Goal: Task Accomplishment & Management: Manage account settings

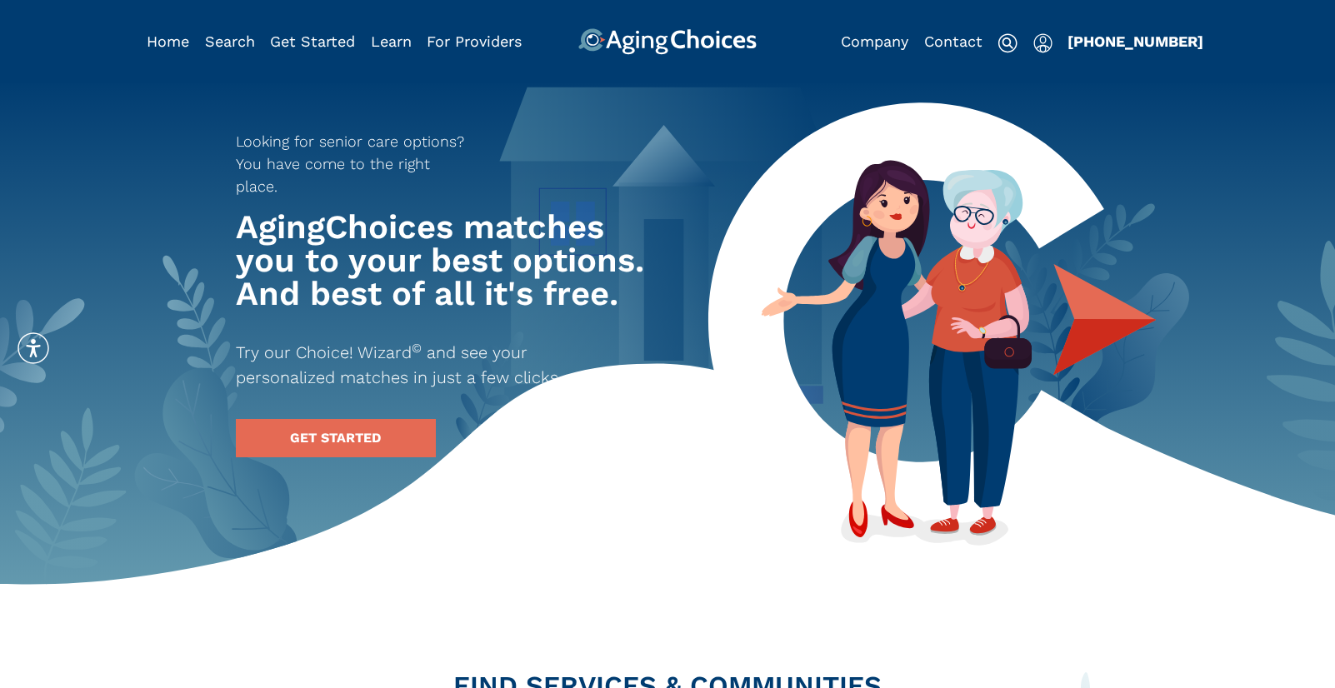
click at [1041, 46] on img "Popover trigger" at bounding box center [1042, 43] width 19 height 20
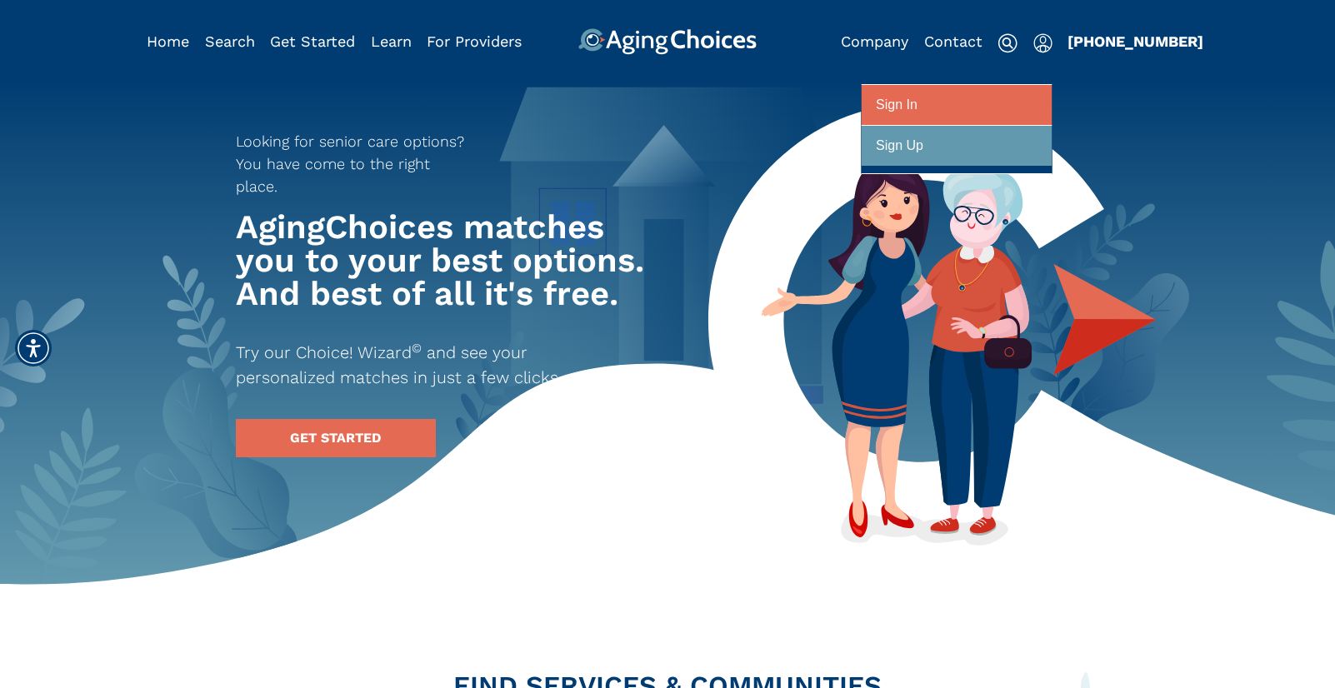
click at [1001, 107] on div at bounding box center [957, 105] width 162 height 31
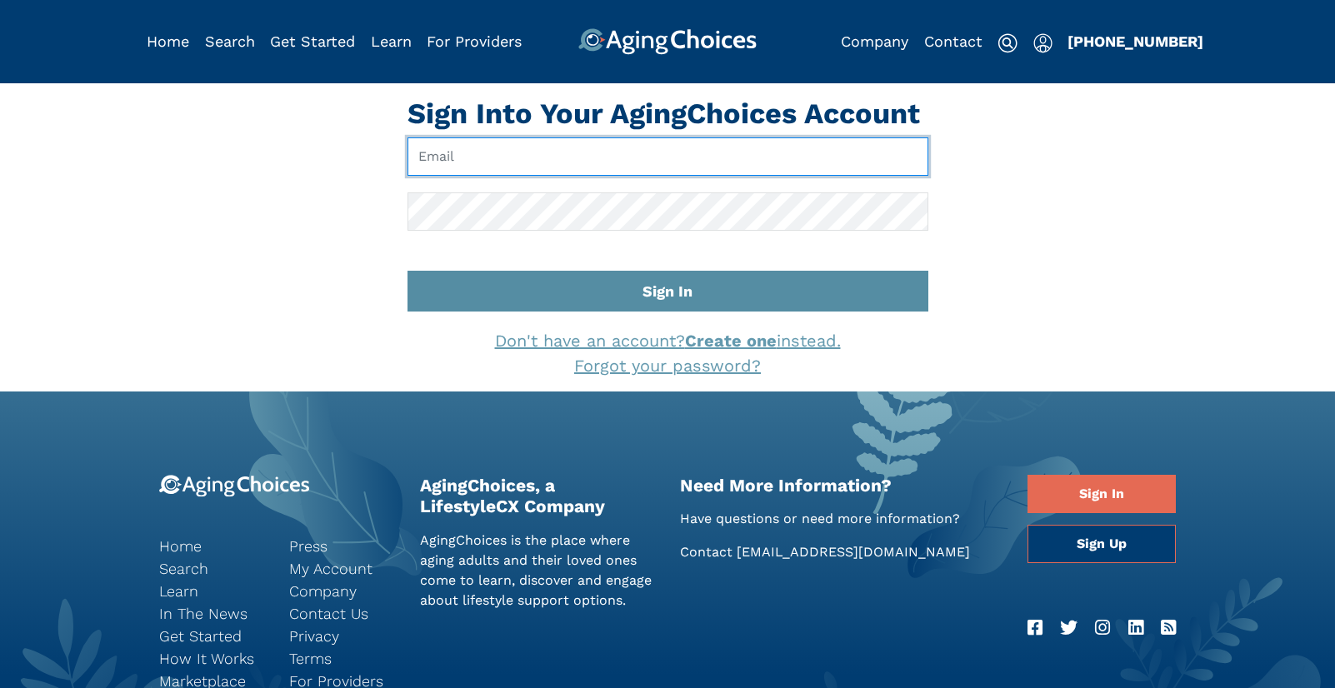
type input "pwilcox@lifestylecx.com"
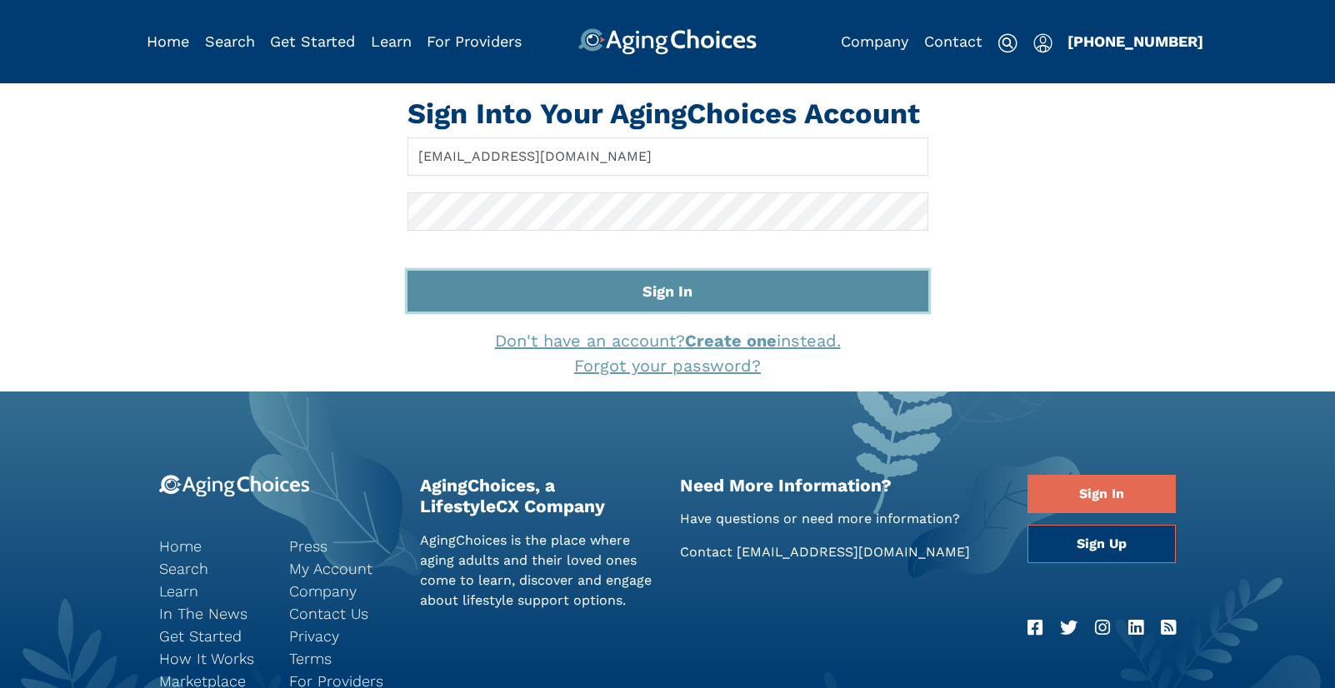
click at [717, 295] on button "Sign In" at bounding box center [667, 291] width 521 height 41
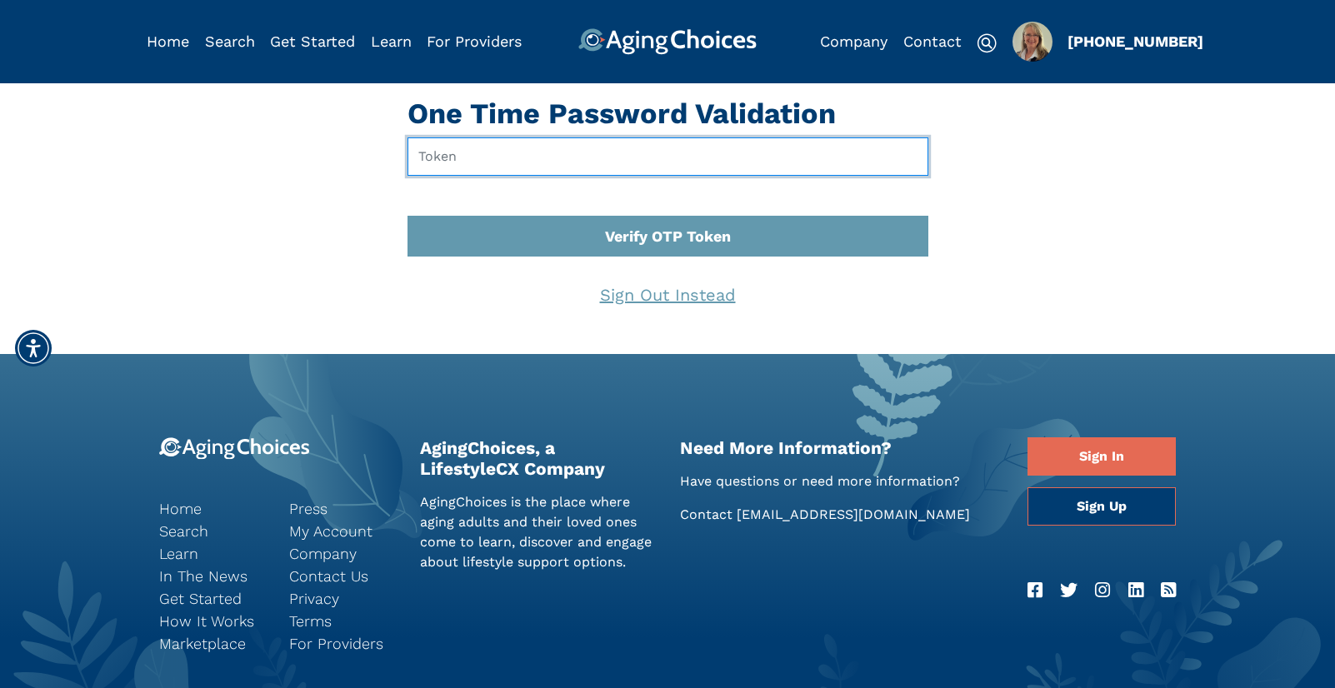
click at [686, 147] on input "text" at bounding box center [667, 156] width 521 height 38
type input "871624"
click at [407, 216] on button "Verify OTP Token" at bounding box center [667, 236] width 521 height 41
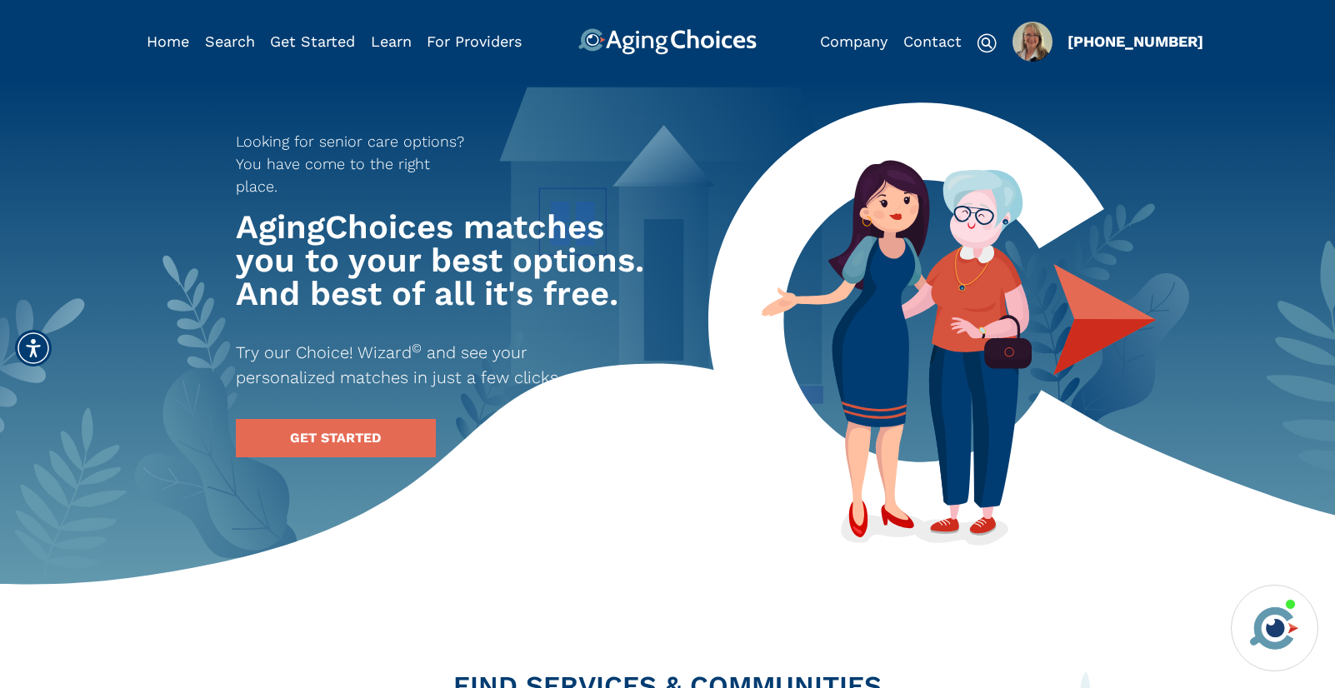
click at [1034, 42] on img "Popover trigger" at bounding box center [1032, 42] width 40 height 40
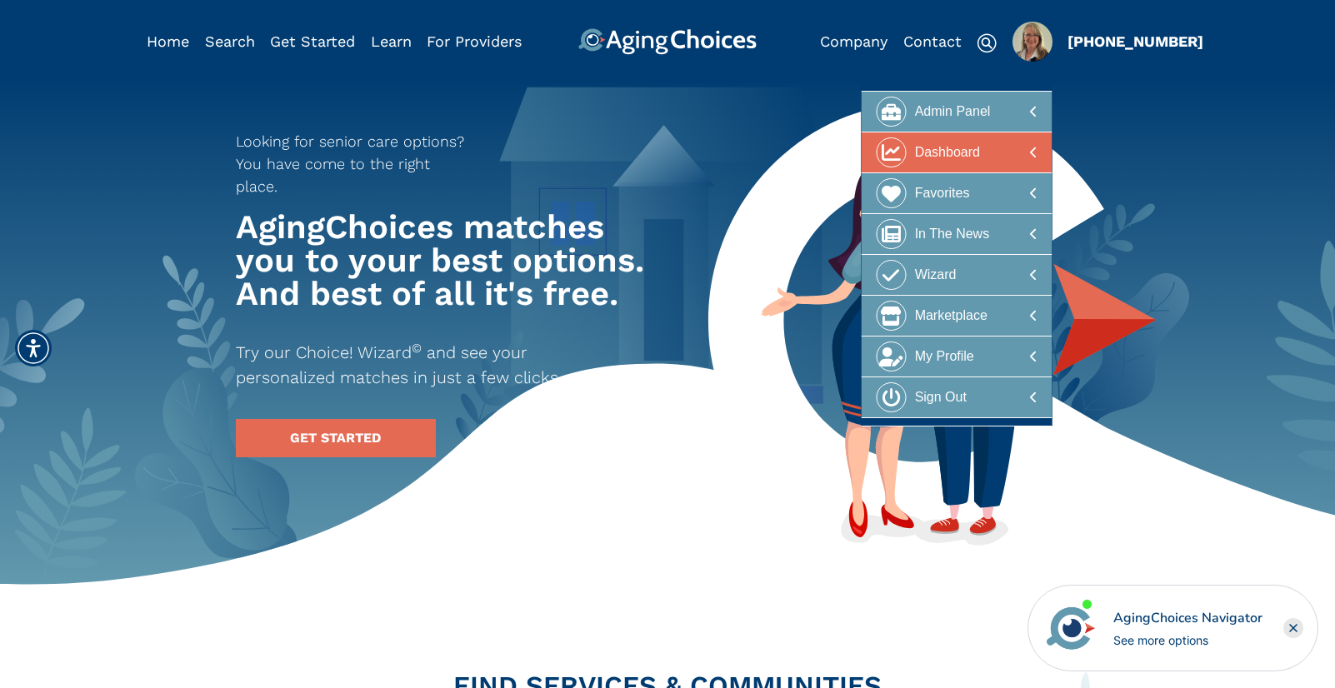
click at [986, 147] on div at bounding box center [957, 152] width 162 height 31
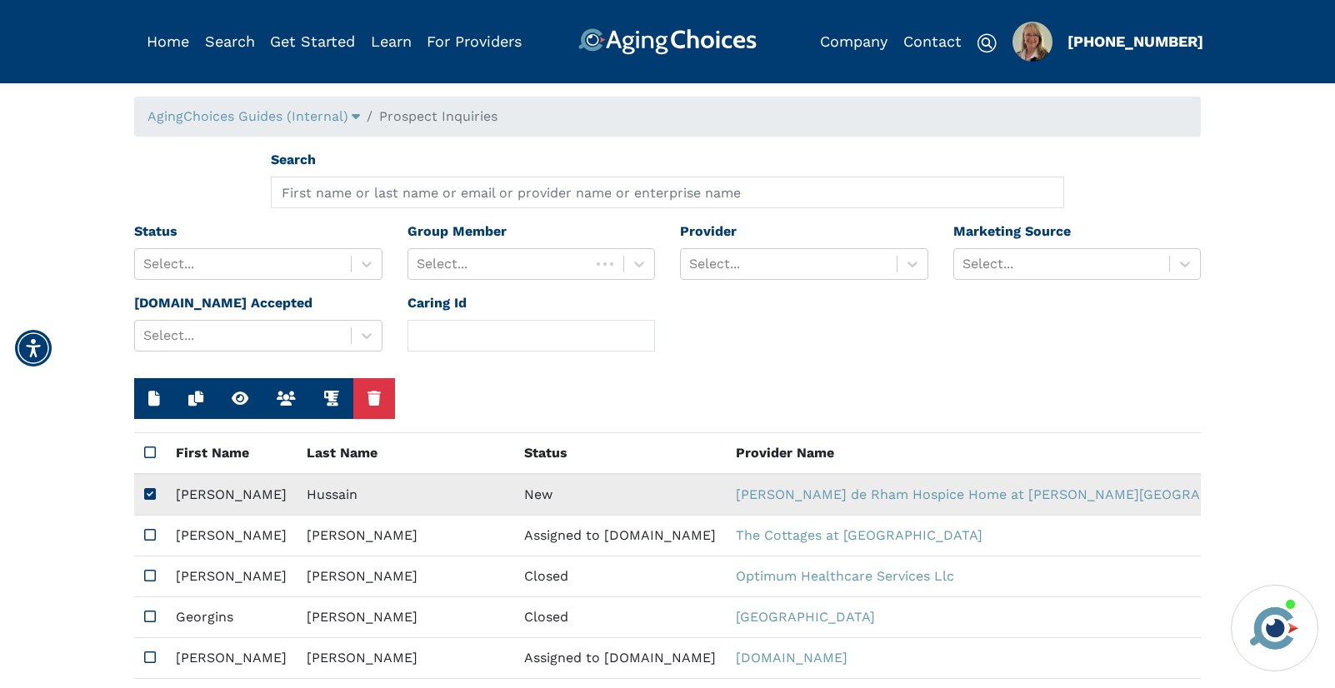
click at [514, 488] on td "New" at bounding box center [620, 495] width 212 height 42
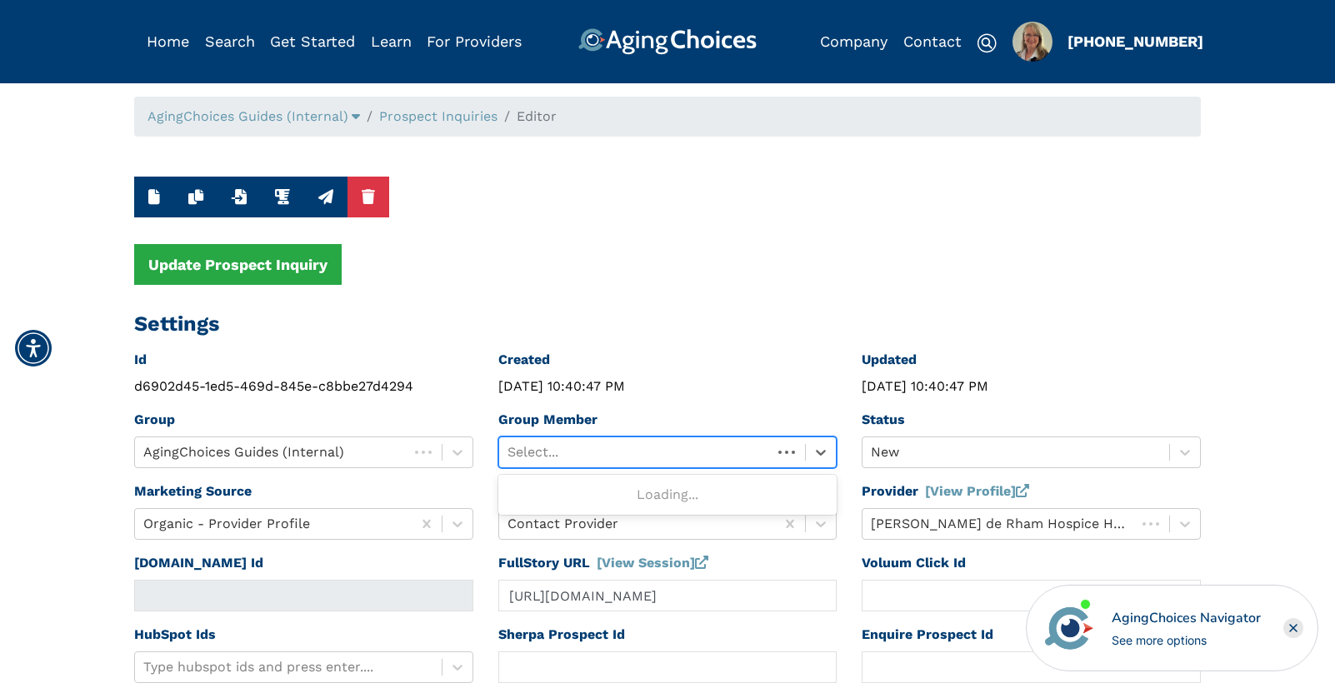
click at [609, 454] on div at bounding box center [635, 452] width 257 height 23
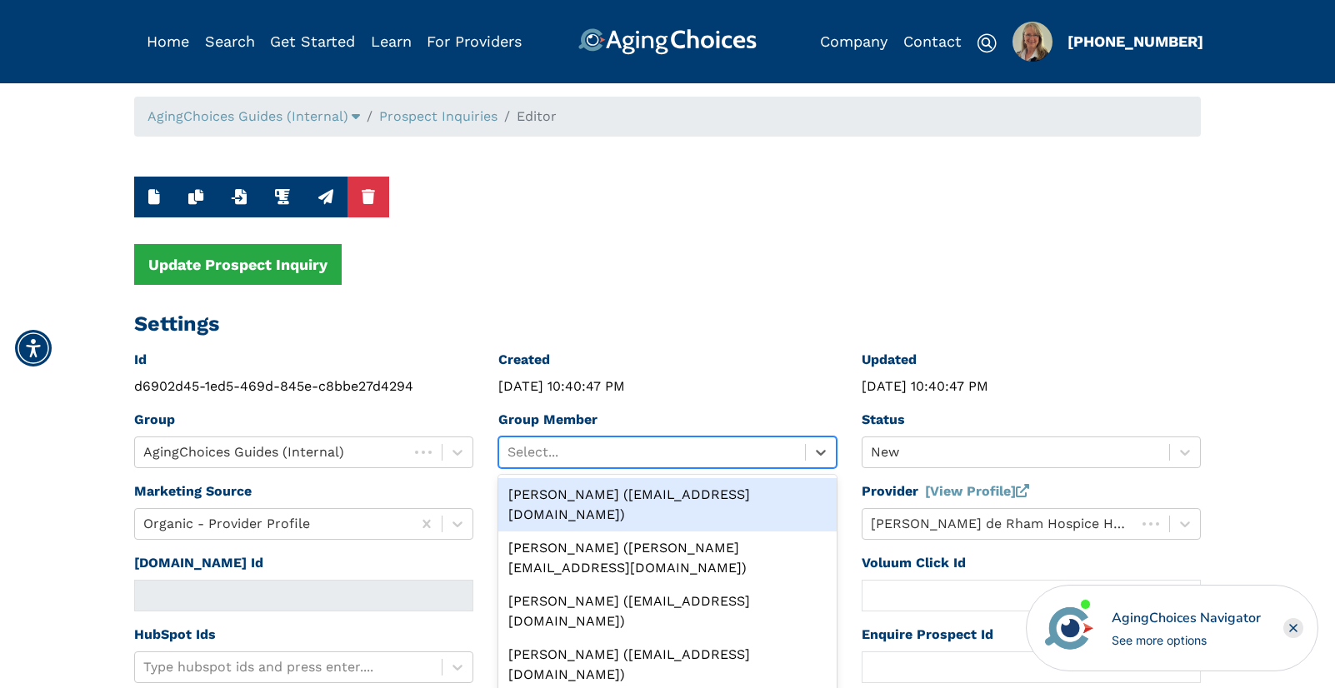
click at [622, 490] on div "[PERSON_NAME] ([EMAIL_ADDRESS][DOMAIN_NAME])" at bounding box center [667, 504] width 339 height 53
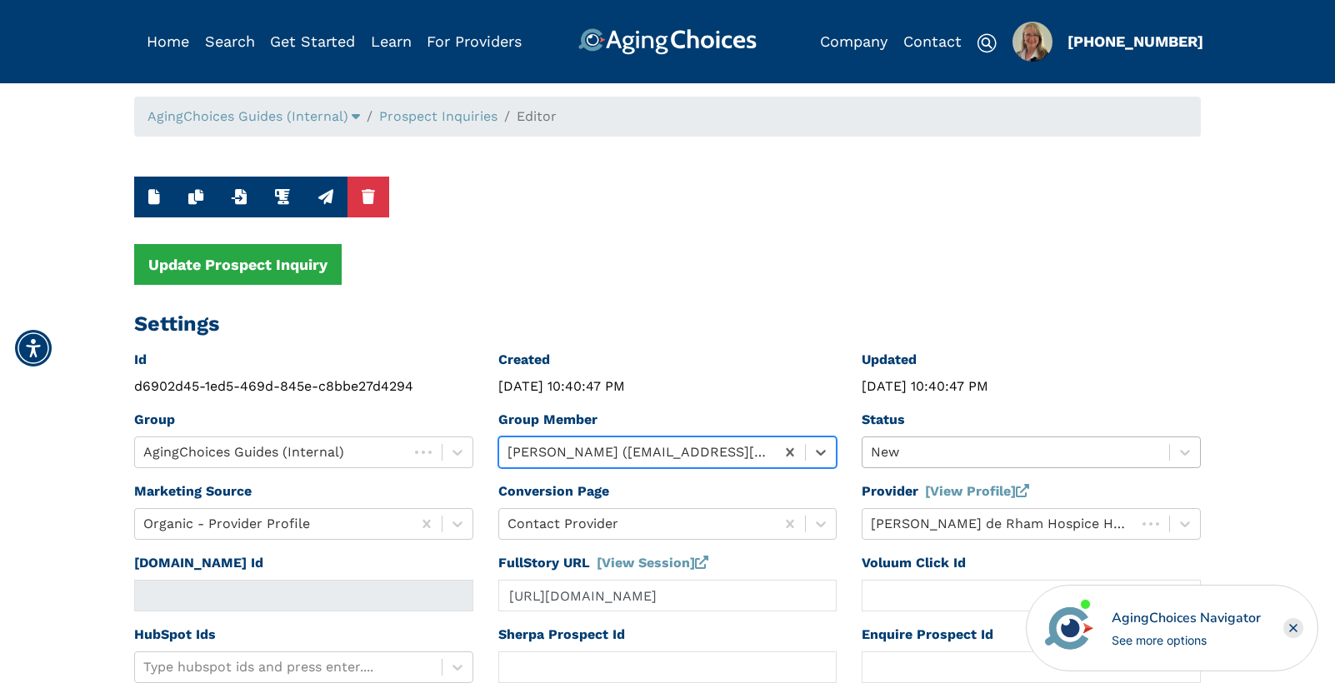
click at [976, 444] on div "New" at bounding box center [1031, 453] width 339 height 32
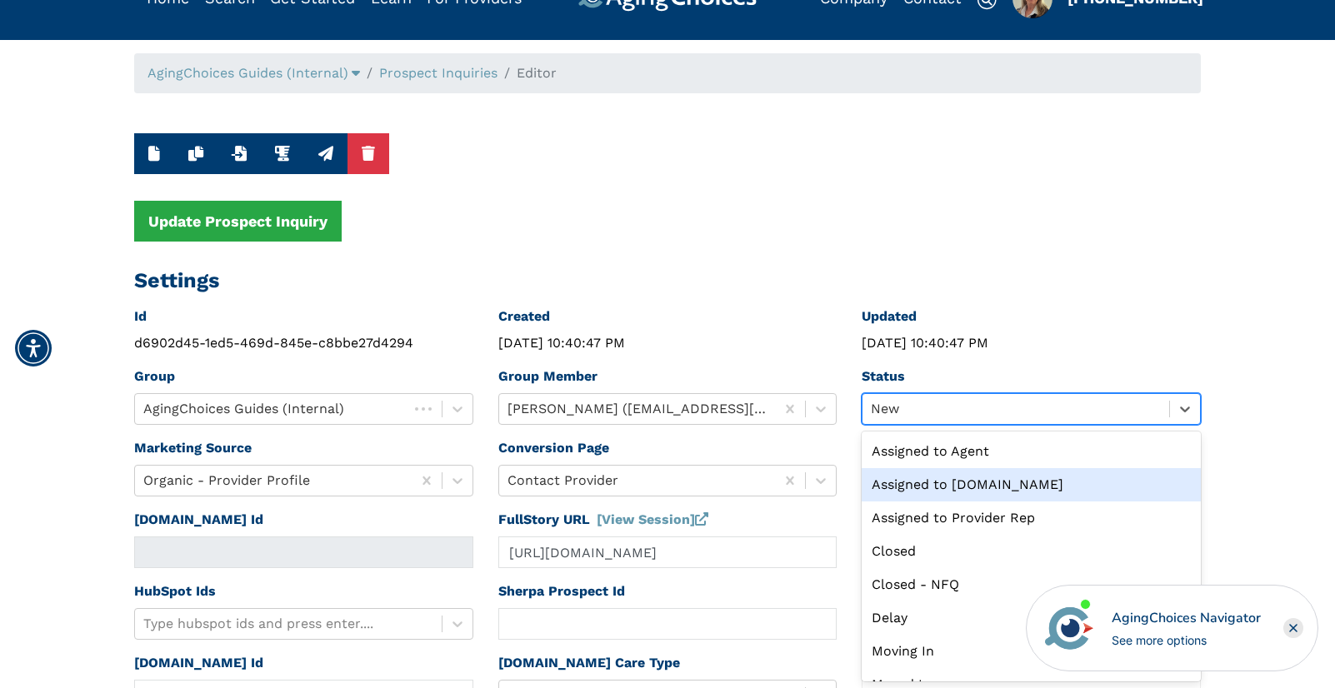
click at [975, 488] on div "Assigned to Caring.com" at bounding box center [1031, 484] width 339 height 33
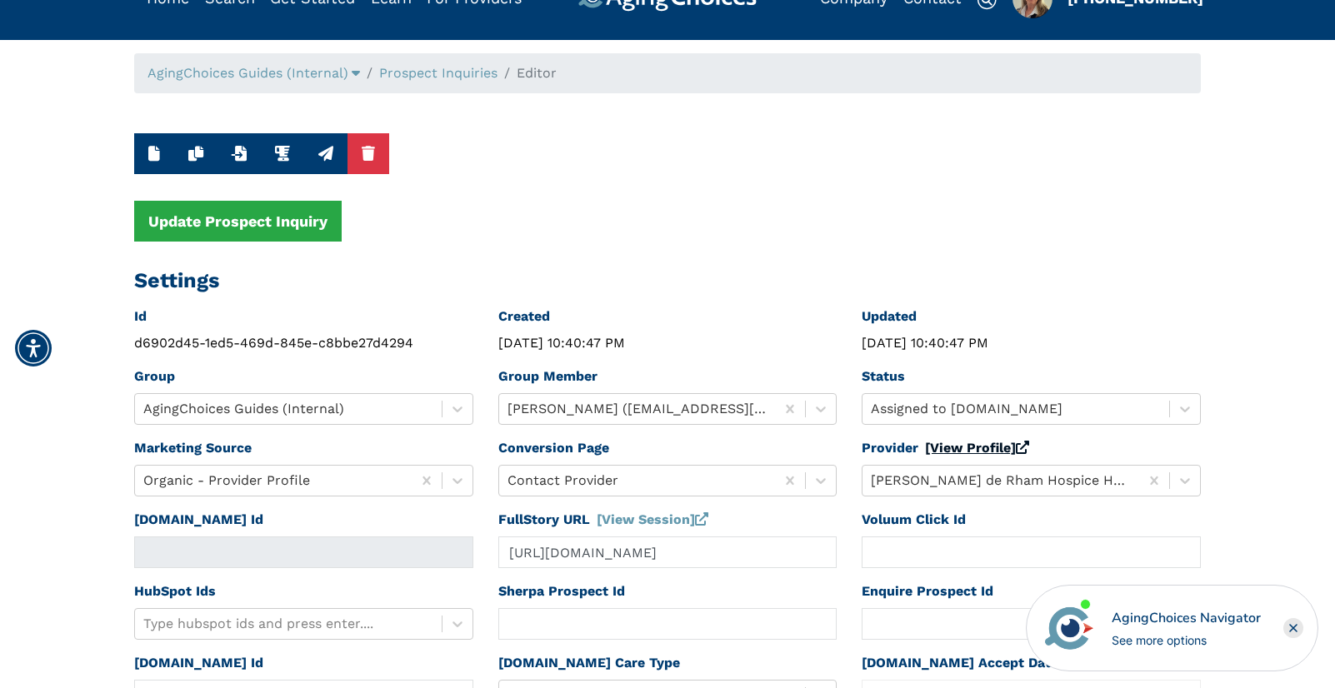
click at [942, 447] on link "[View Profile]" at bounding box center [977, 448] width 104 height 16
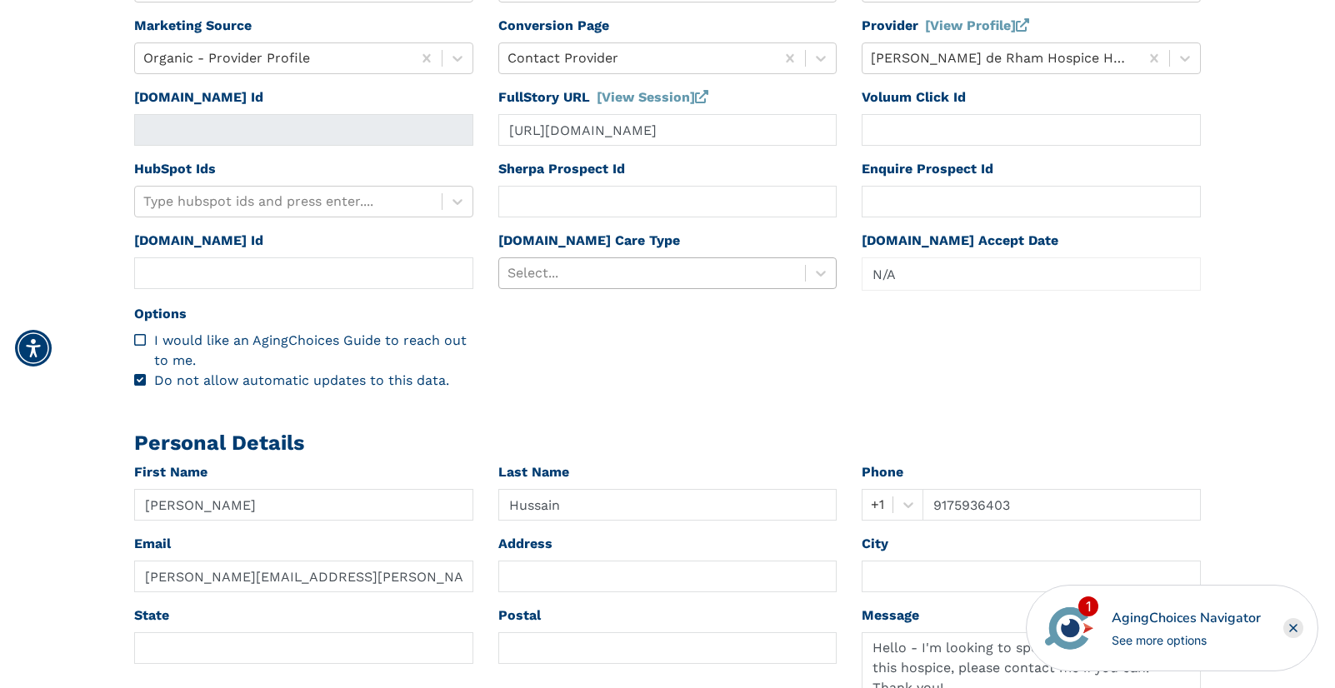
scroll to position [467, 0]
click at [650, 270] on div at bounding box center [652, 272] width 290 height 23
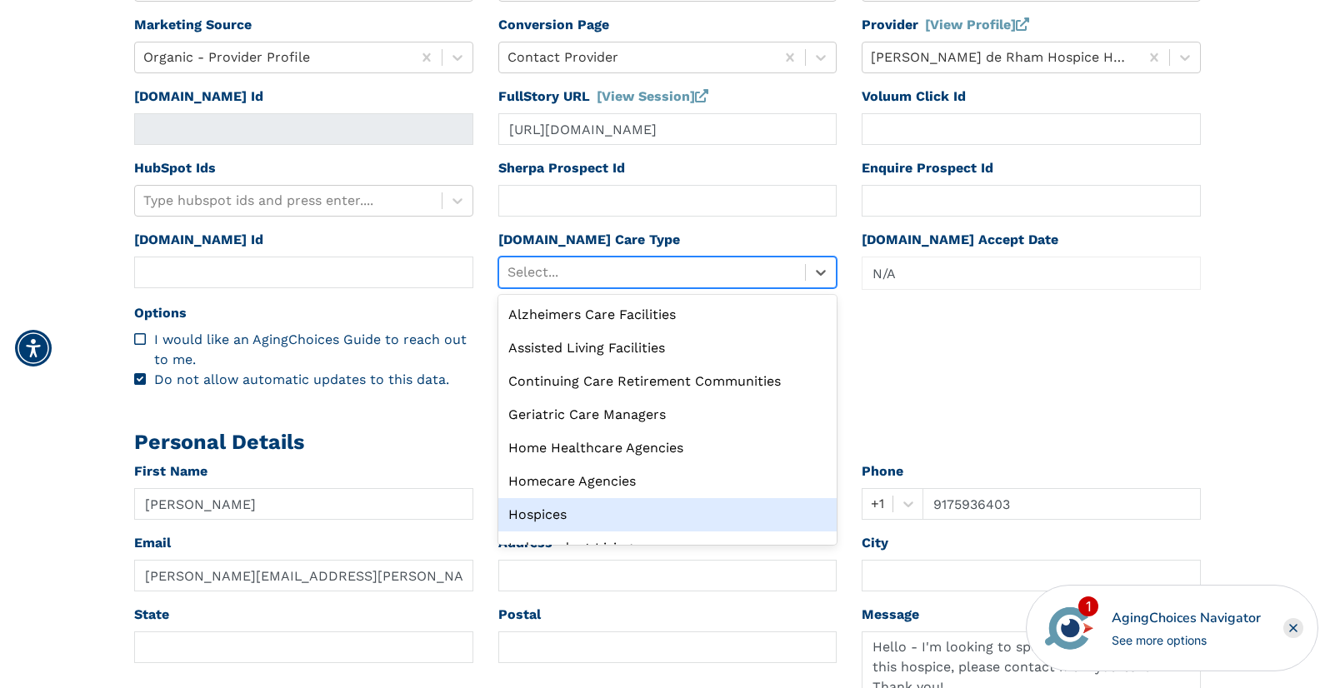
click at [568, 507] on div "Hospices" at bounding box center [667, 514] width 339 height 33
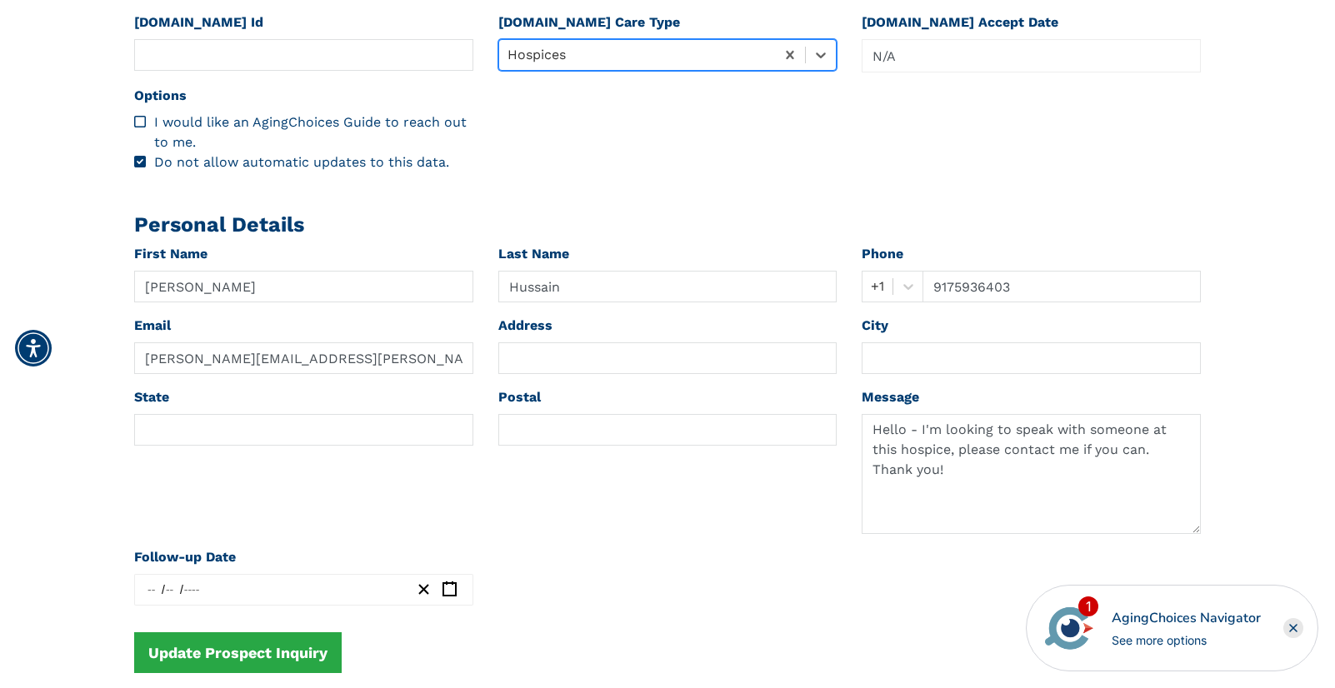
scroll to position [687, 0]
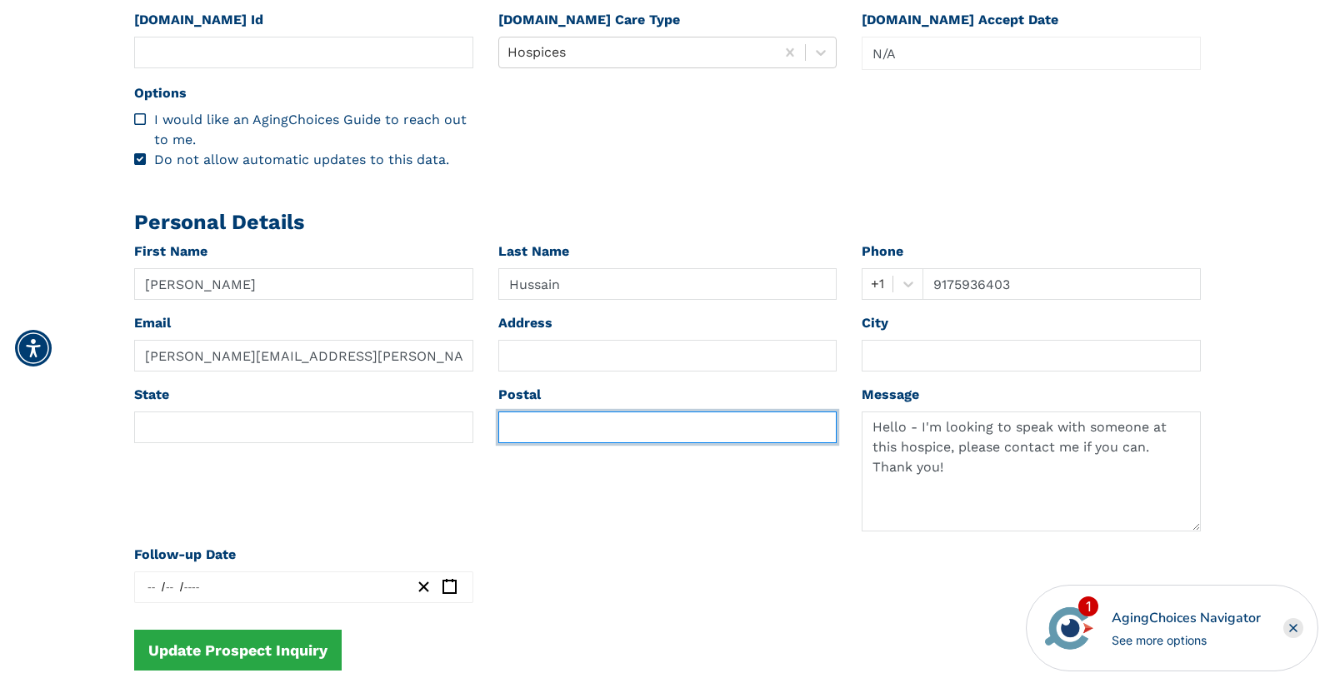
click at [554, 429] on input "text" at bounding box center [667, 428] width 339 height 32
paste input "02138"
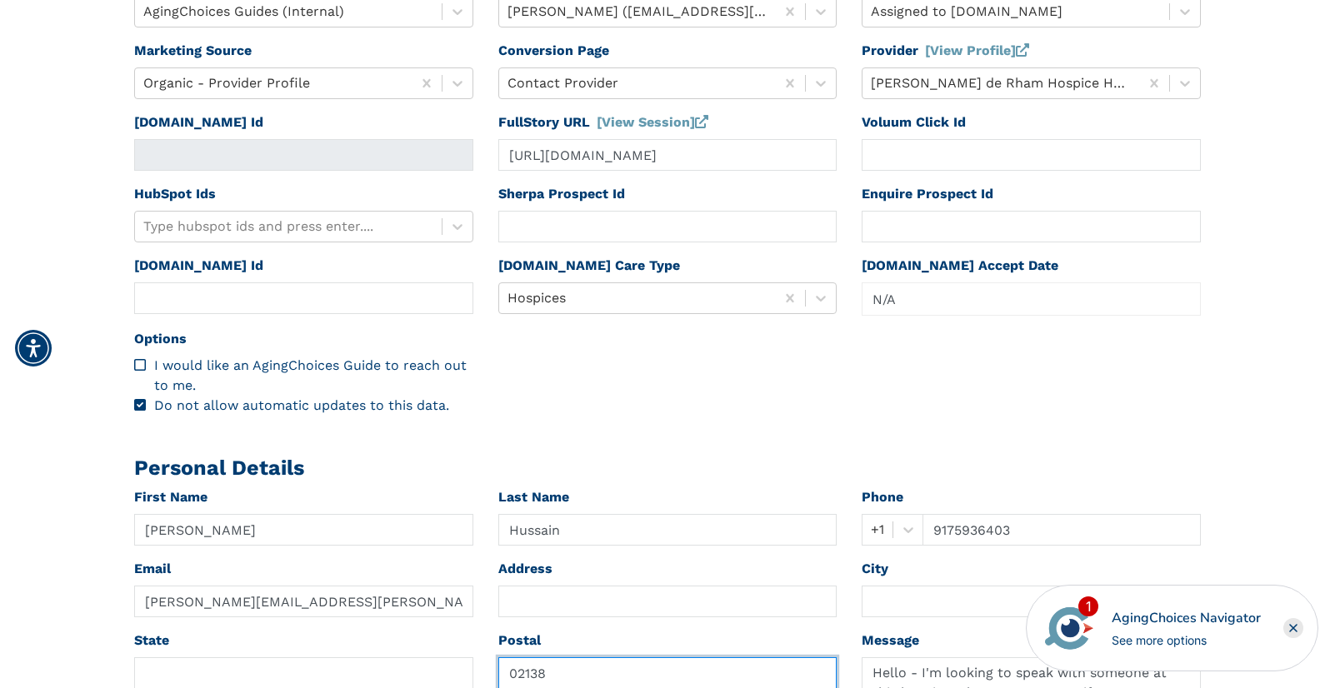
scroll to position [0, 0]
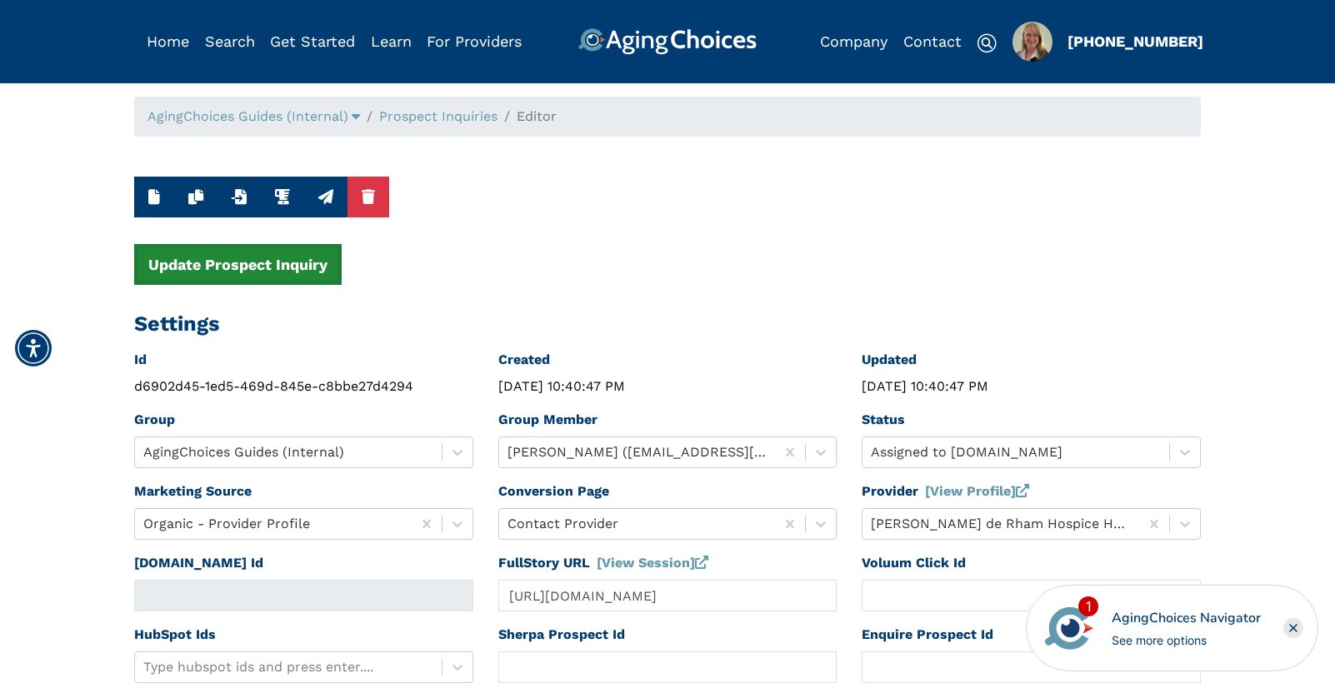
type input "02138"
drag, startPoint x: 284, startPoint y: 269, endPoint x: 287, endPoint y: 257, distance: 11.9
click at [284, 269] on button "Update Prospect Inquiry" at bounding box center [237, 264] width 207 height 41
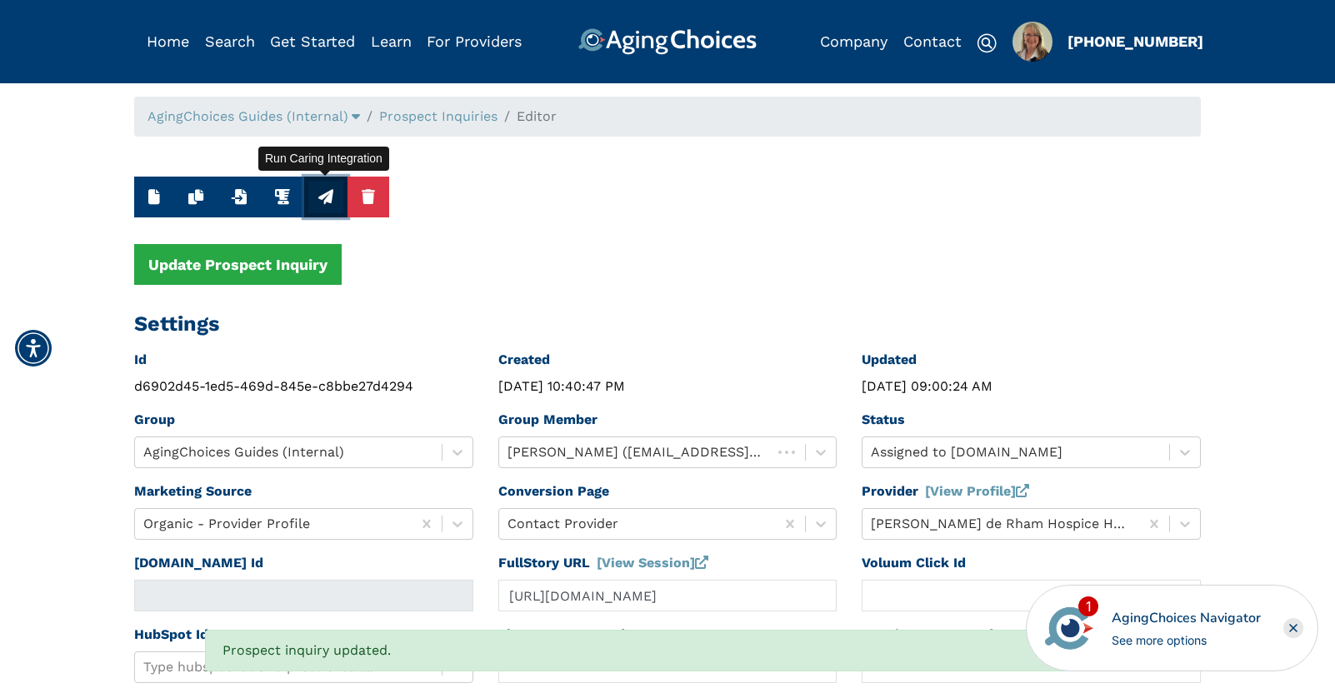
click at [321, 197] on icon "button" at bounding box center [325, 196] width 15 height 15
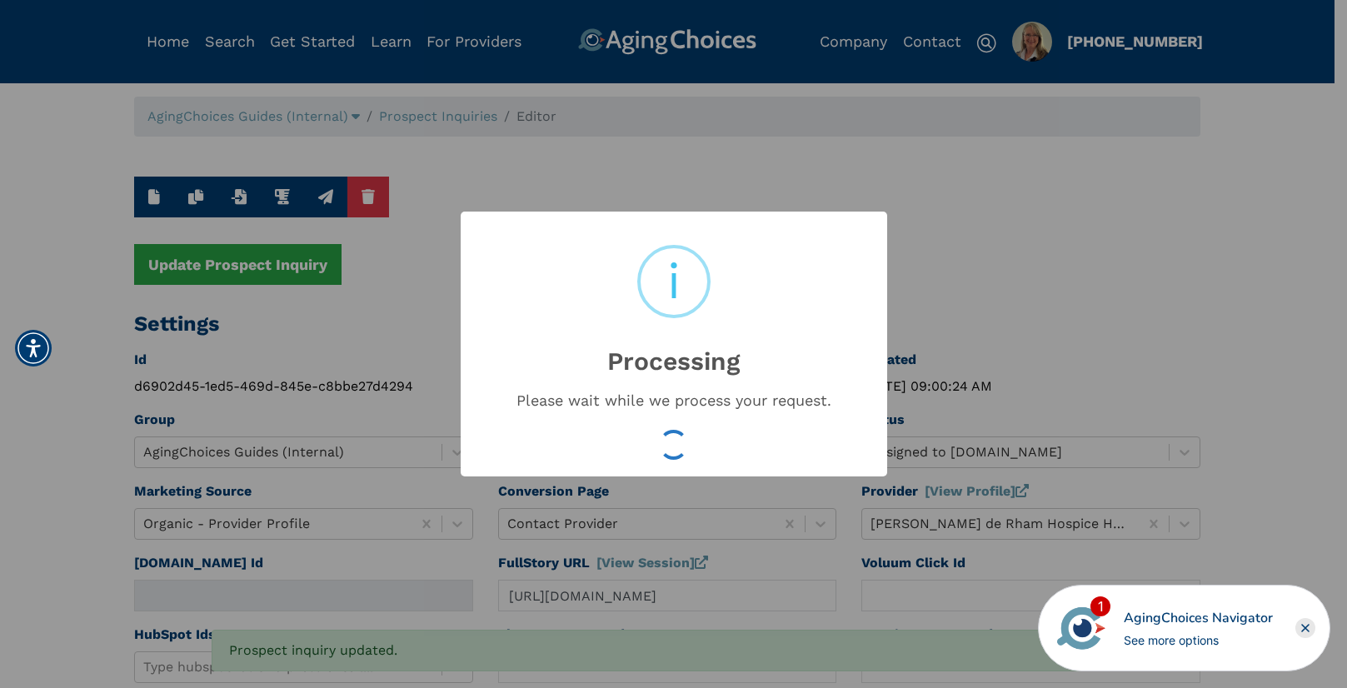
type input "16553016"
type input "Aug 22, 2025 09:00:26 AM"
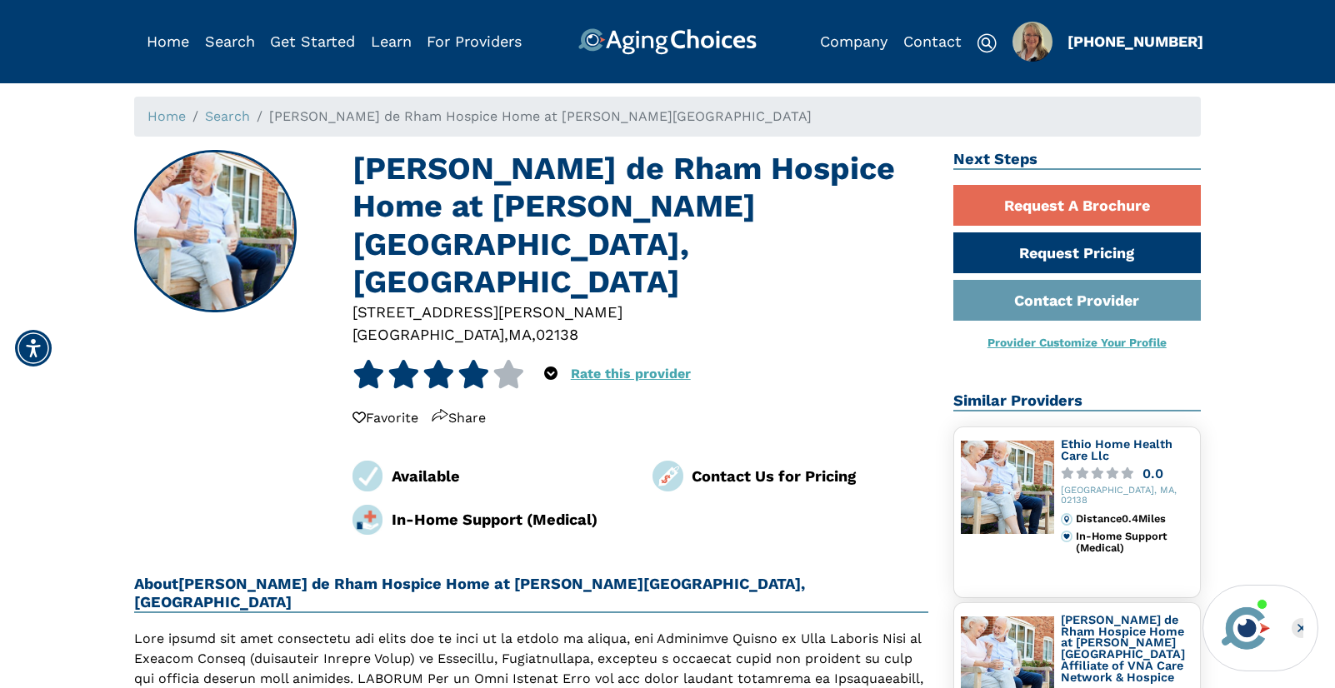
click at [536, 323] on div "02138" at bounding box center [557, 334] width 42 height 22
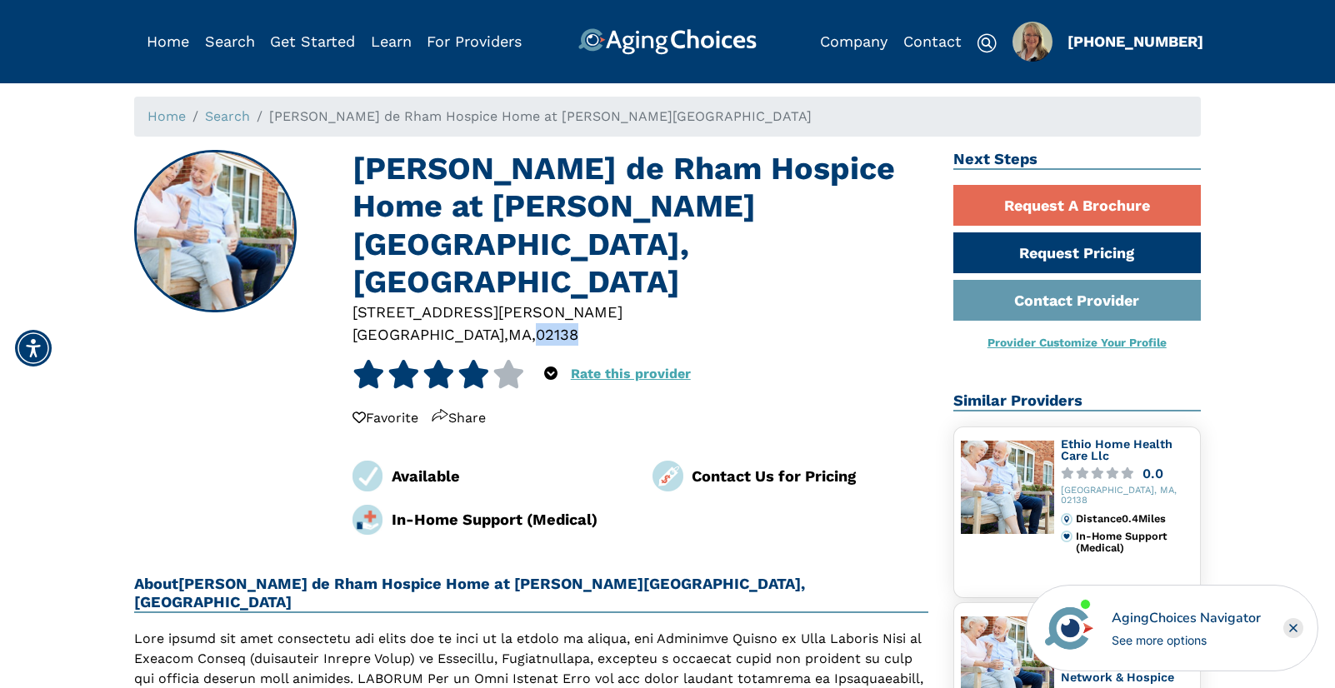
copy div "02138"
